Goal: Browse casually

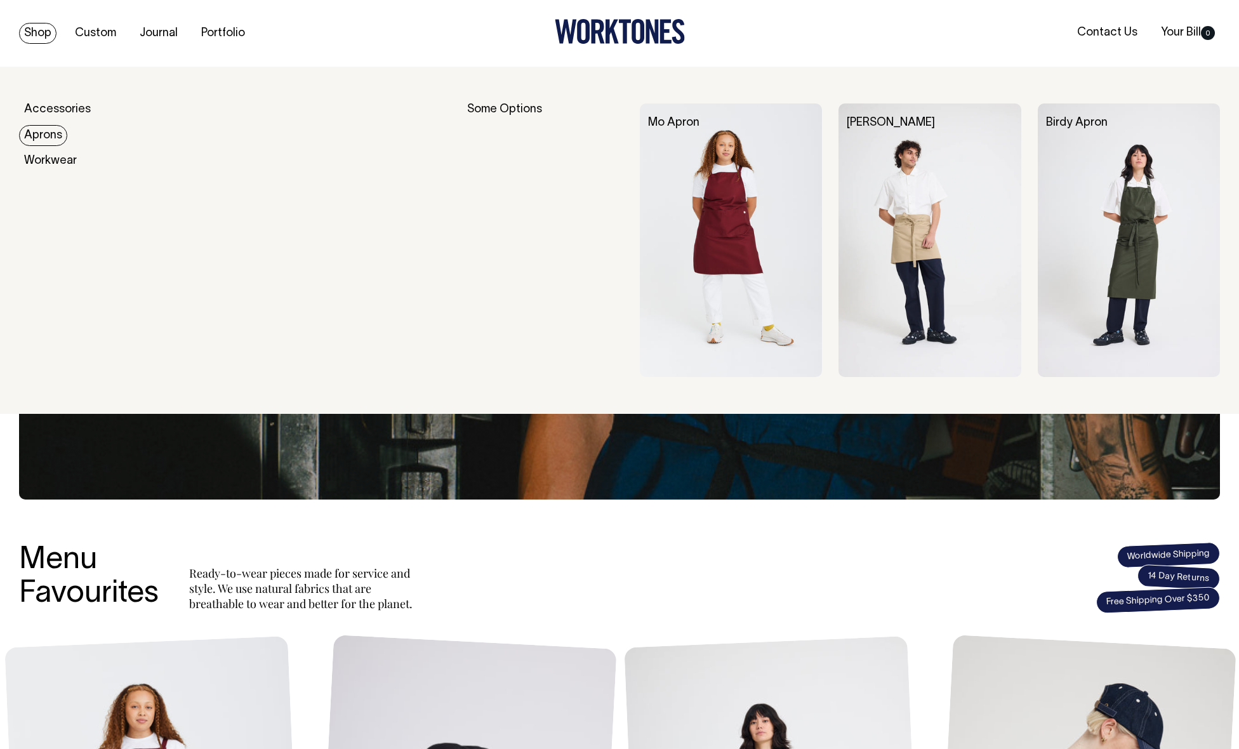
click at [53, 138] on link "Aprons" at bounding box center [43, 135] width 48 height 21
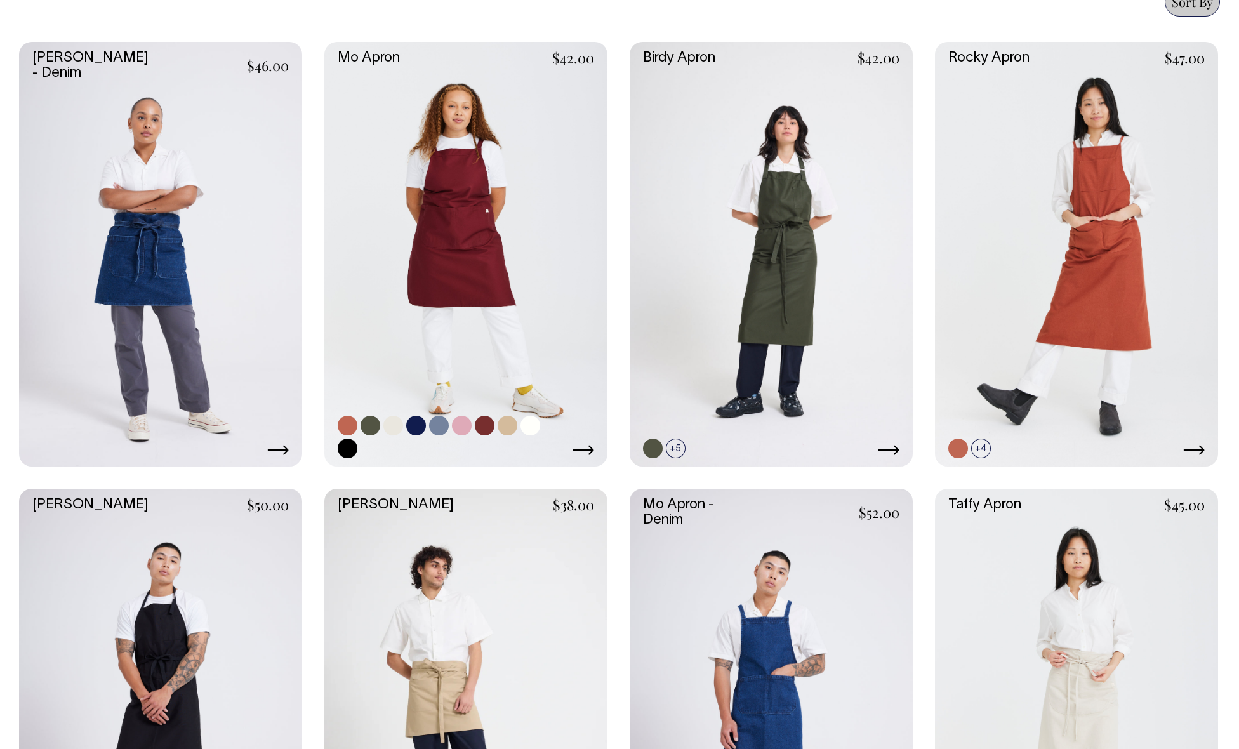
scroll to position [571, 0]
click at [768, 447] on link at bounding box center [767, 449] width 20 height 20
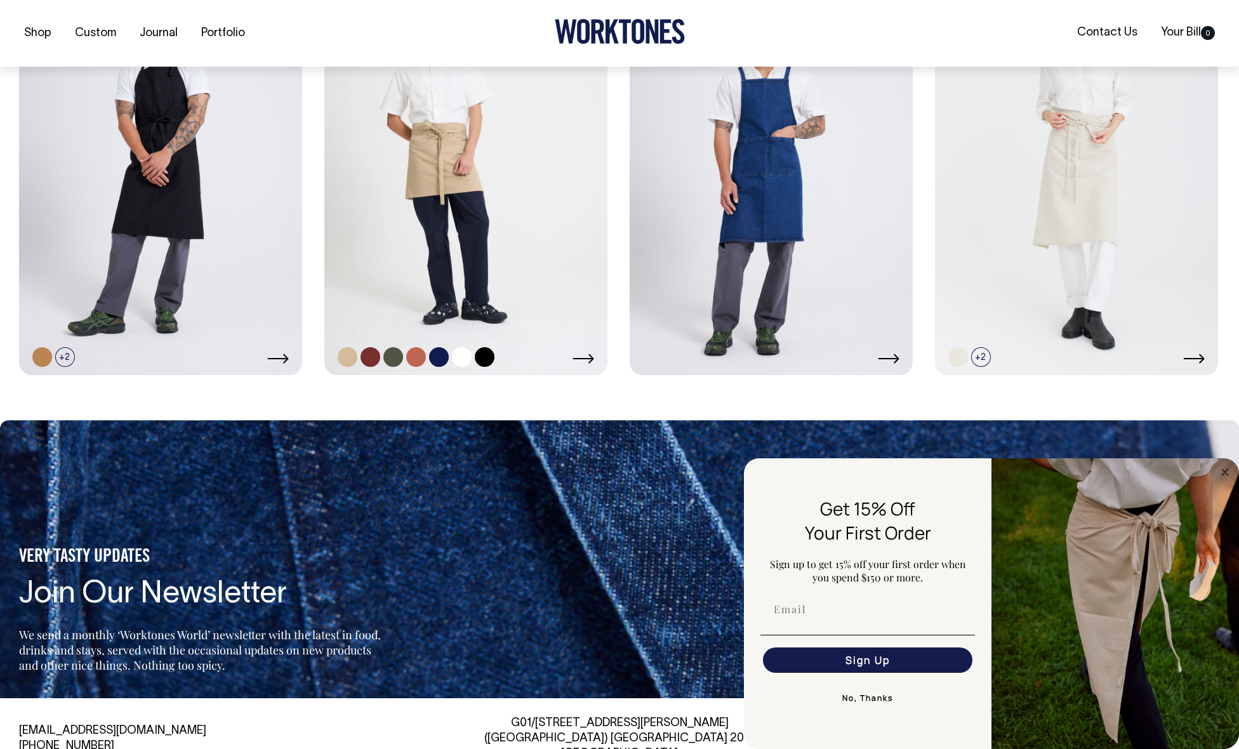
scroll to position [1111, 0]
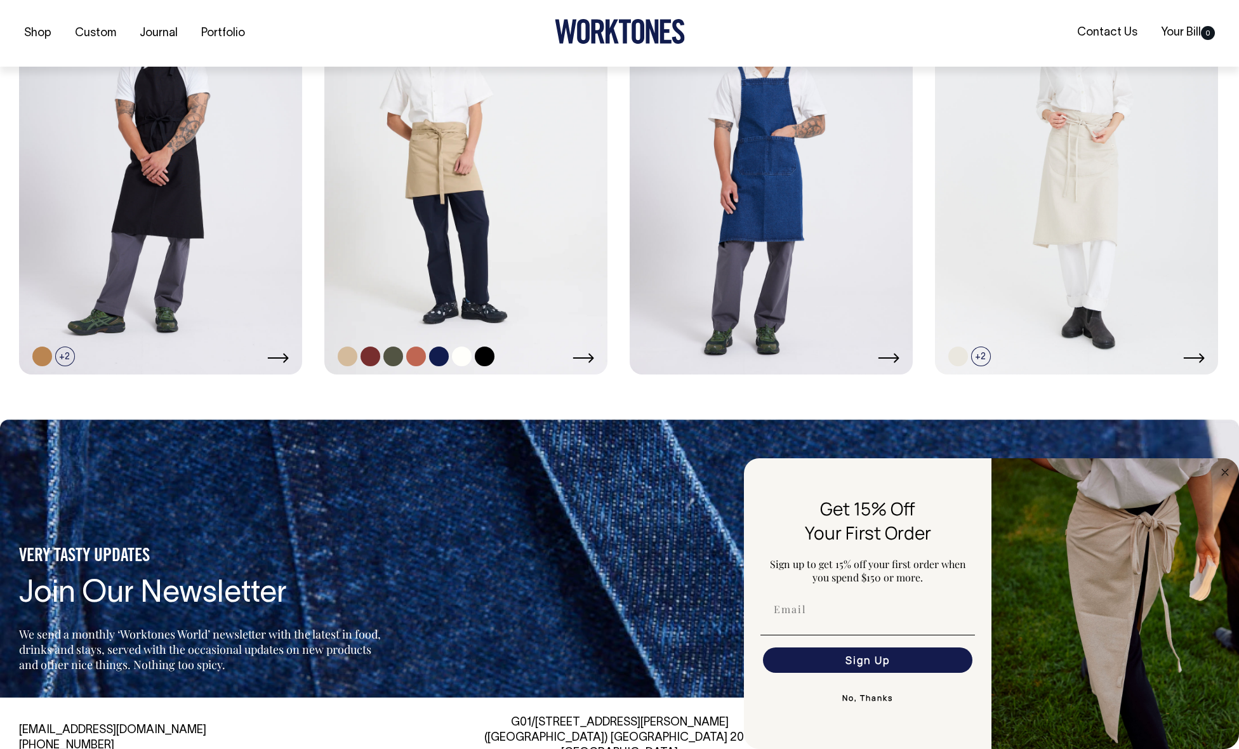
click at [367, 357] on link at bounding box center [370, 357] width 20 height 20
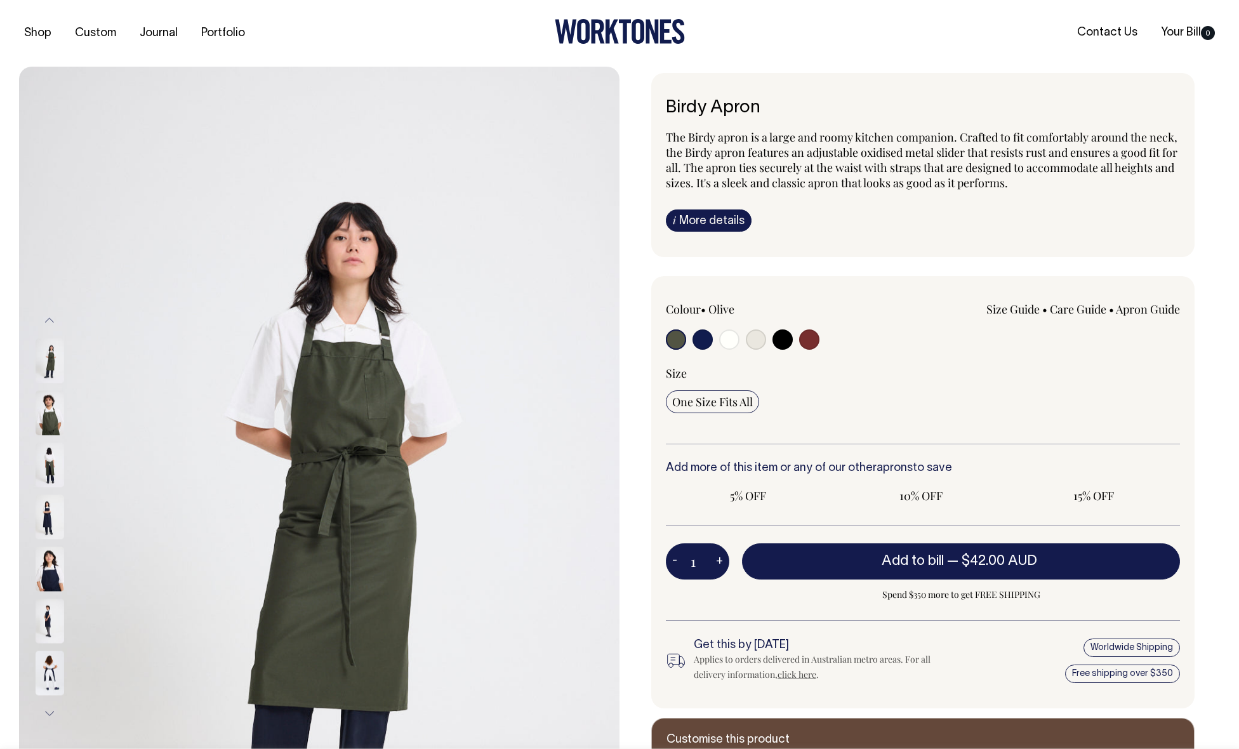
radio input "true"
select select "Burgundy"
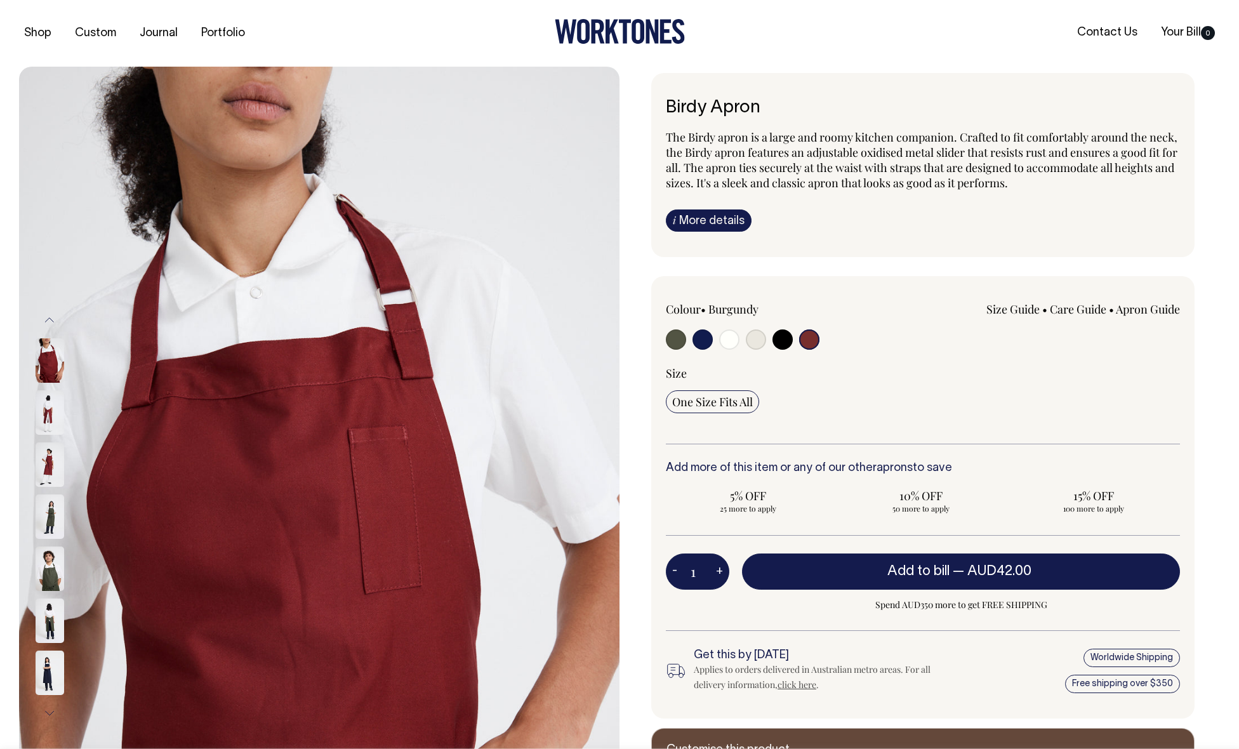
click at [809, 338] on input "radio" at bounding box center [809, 339] width 20 height 20
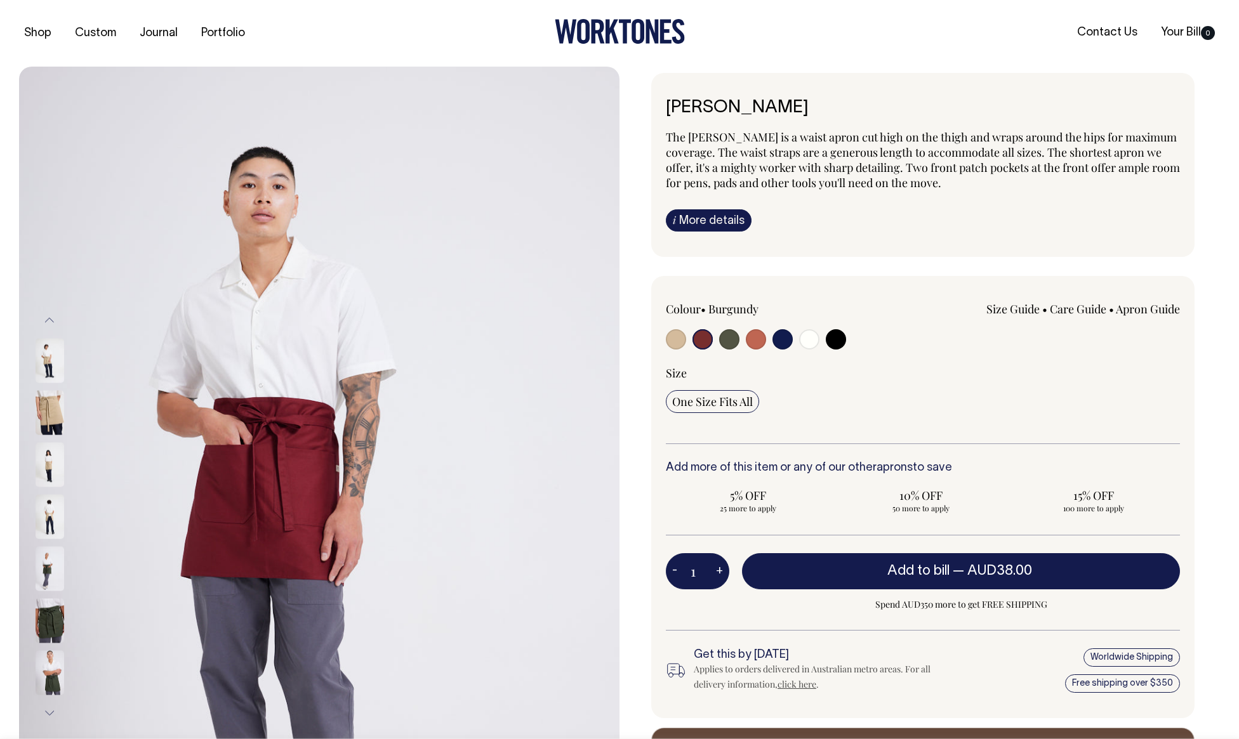
select select "Burgundy"
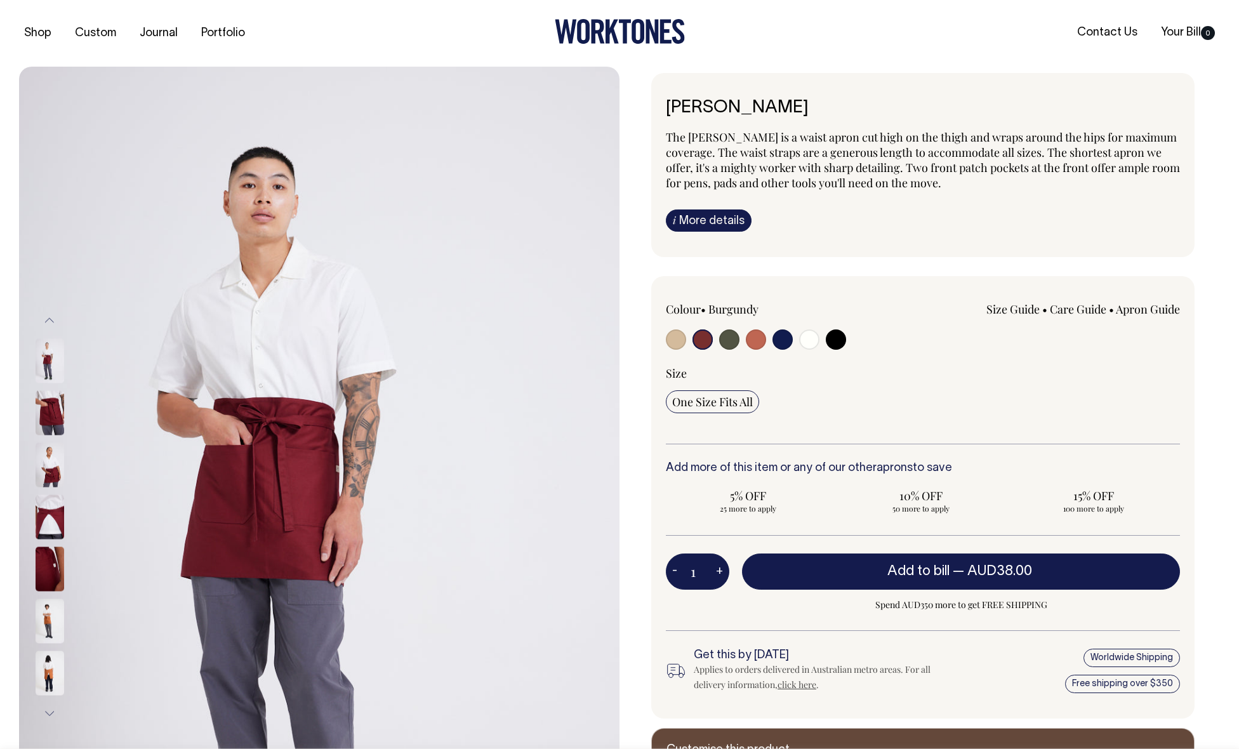
click at [700, 342] on input "radio" at bounding box center [702, 339] width 20 height 20
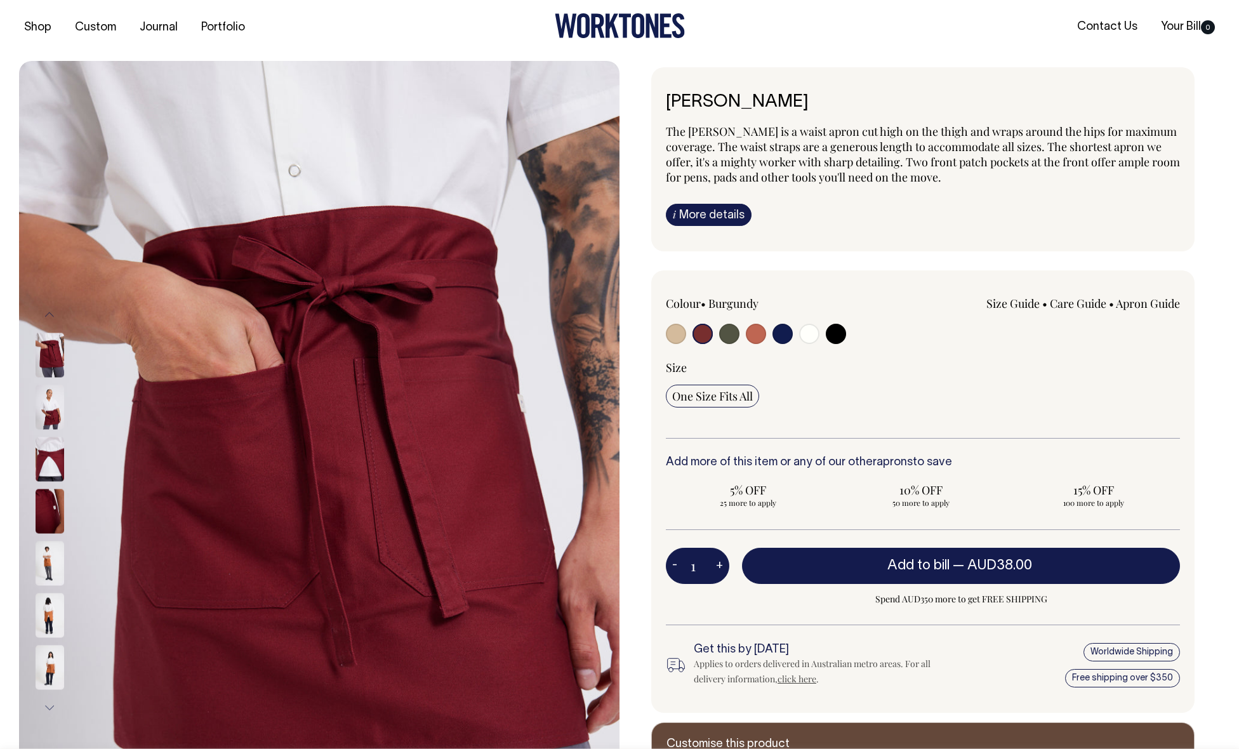
scroll to position [6, 0]
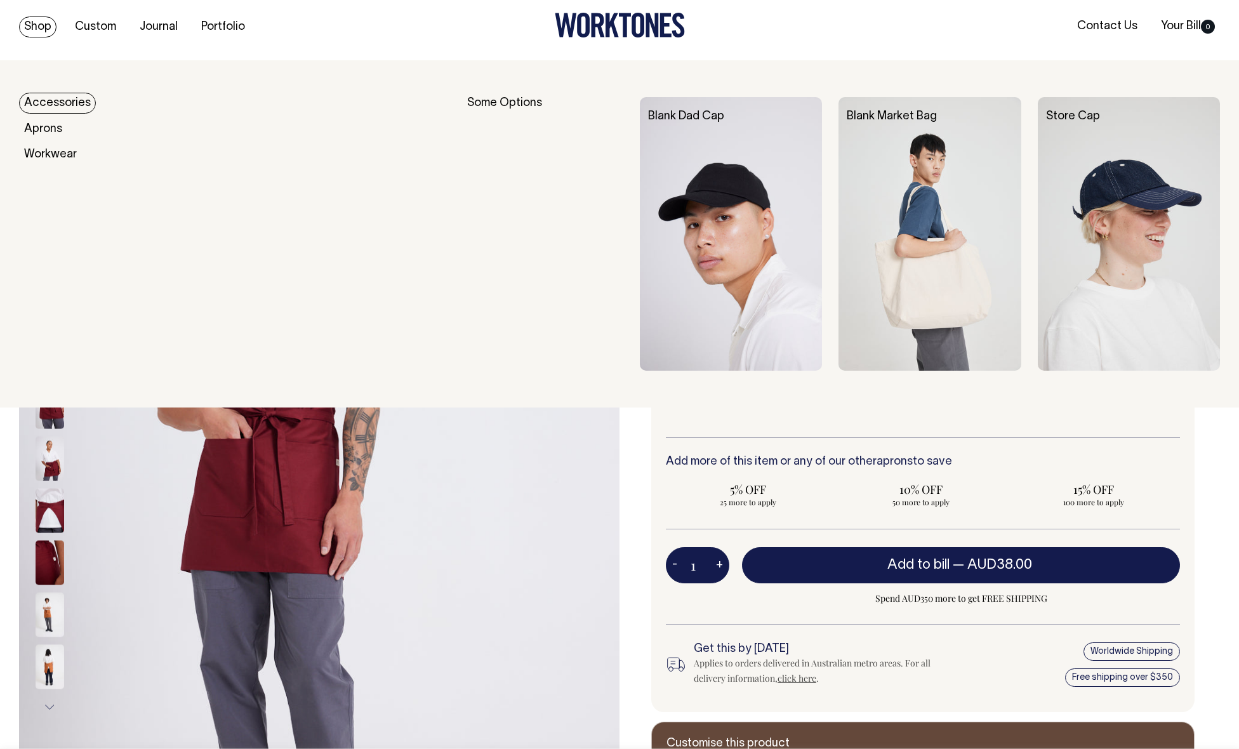
click at [37, 102] on link "Accessories" at bounding box center [57, 103] width 77 height 21
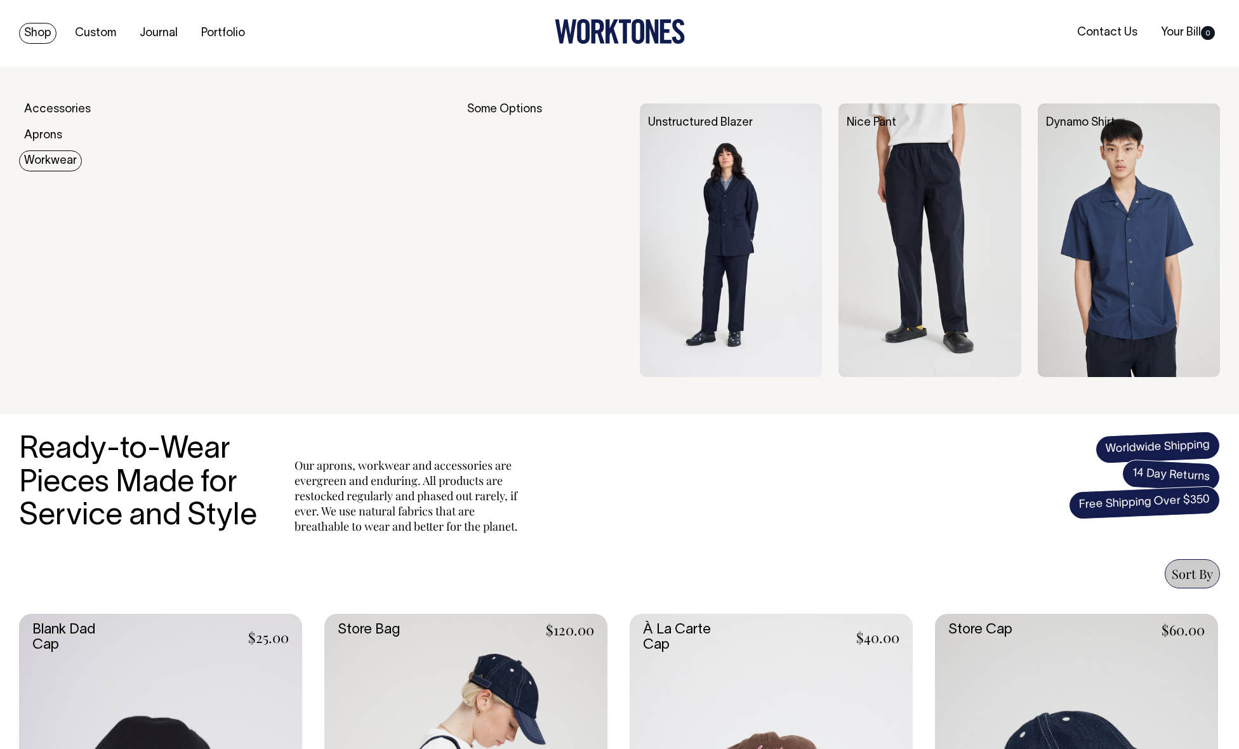
click at [55, 161] on link "Workwear" at bounding box center [50, 160] width 63 height 21
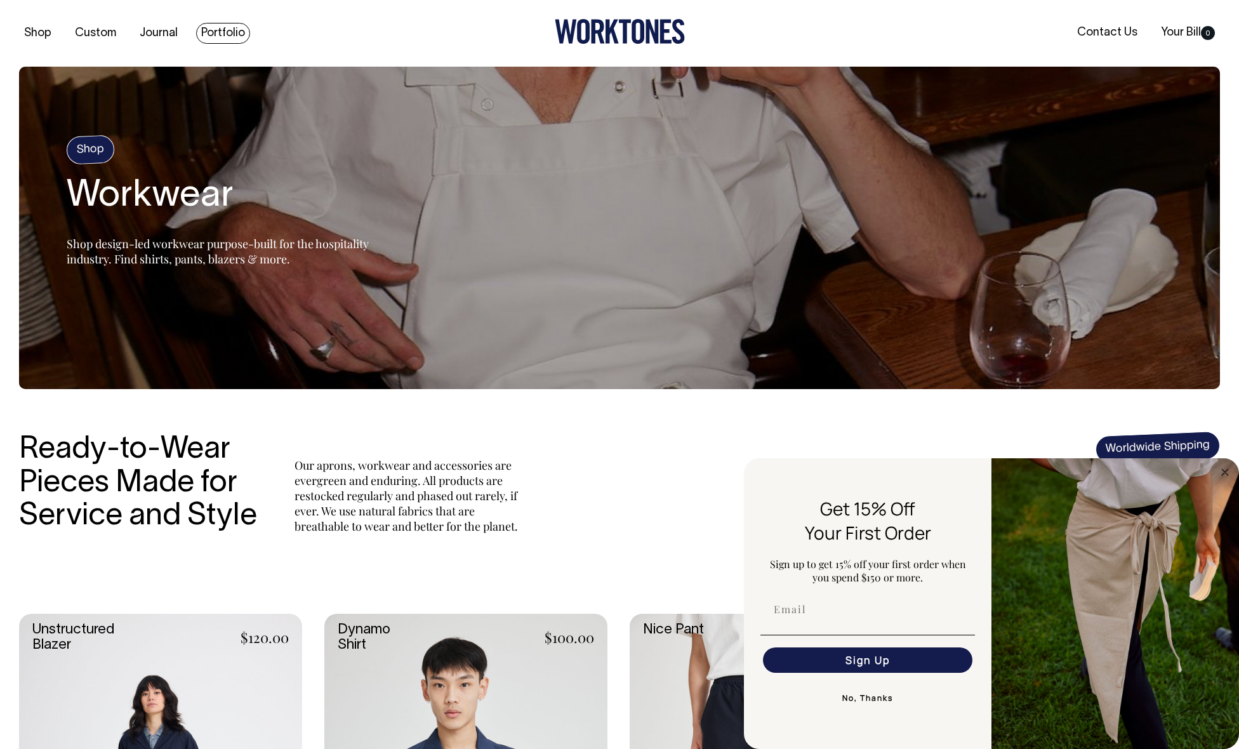
click at [211, 30] on link "Portfolio" at bounding box center [223, 33] width 54 height 21
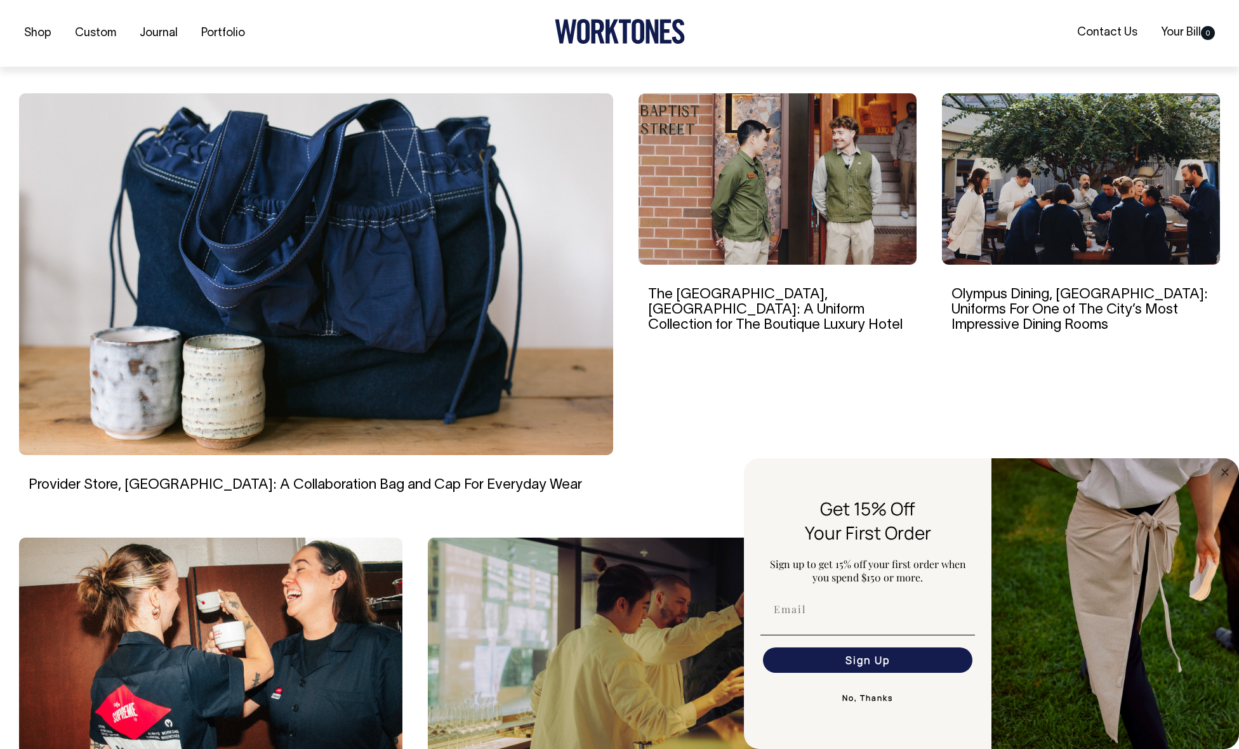
scroll to position [353, 0]
click at [748, 220] on img at bounding box center [777, 178] width 278 height 171
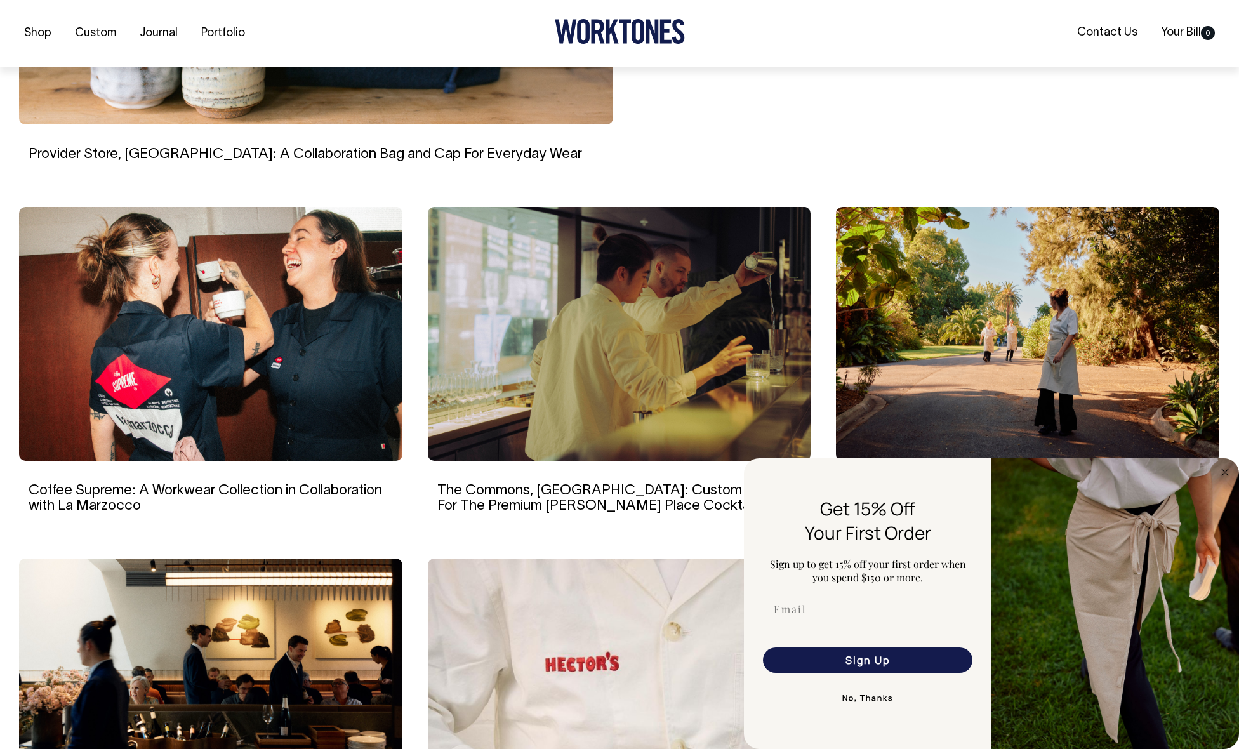
scroll to position [684, 0]
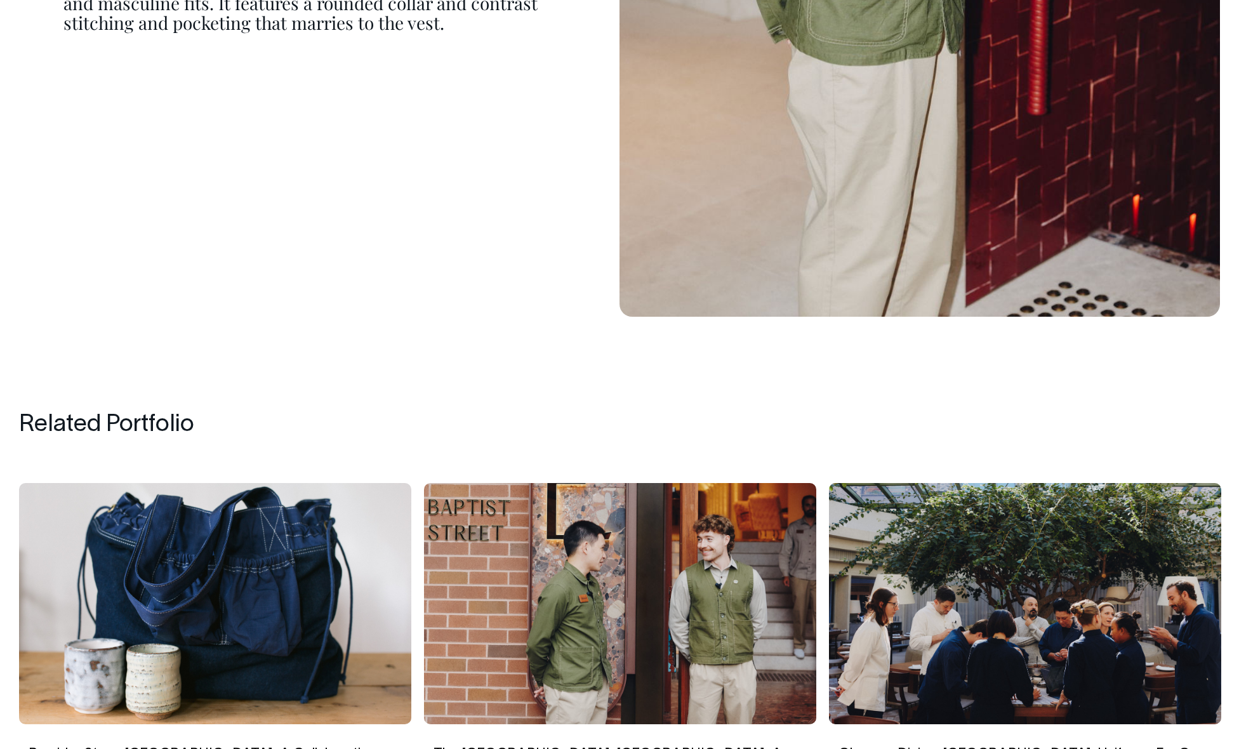
scroll to position [6838, 0]
